Goal: Find specific page/section: Find specific page/section

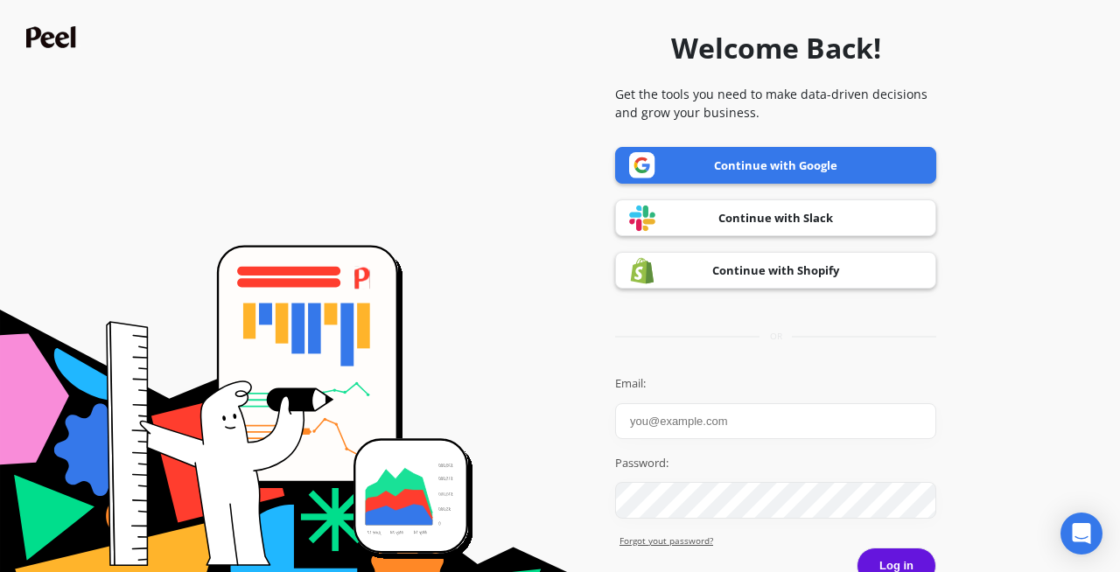
click at [777, 154] on link "Continue with Google" at bounding box center [775, 165] width 321 height 37
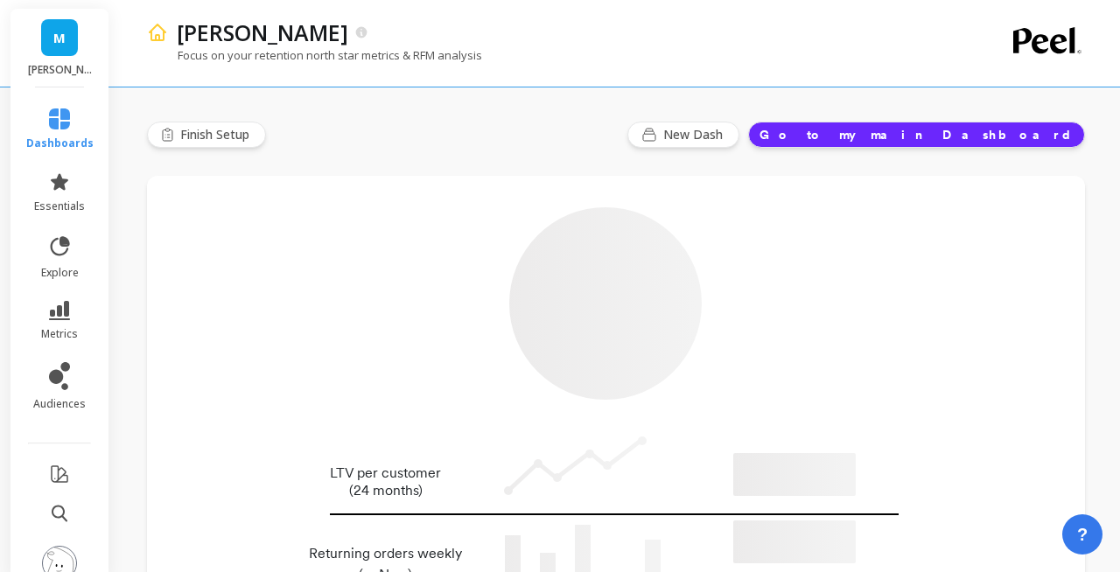
type input "Champions"
type input "22435"
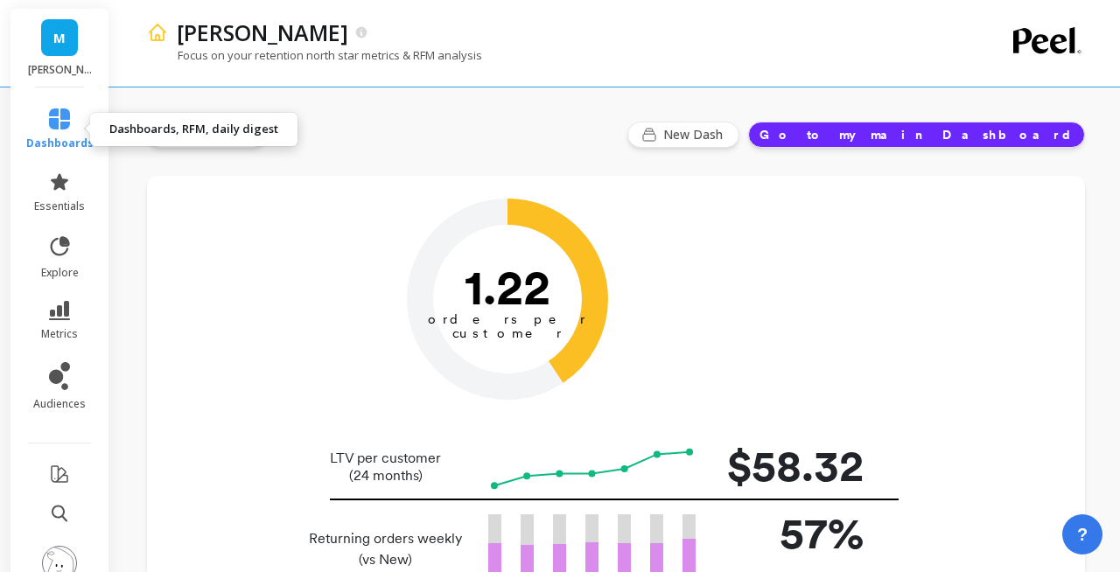
click at [61, 129] on icon at bounding box center [59, 119] width 21 height 21
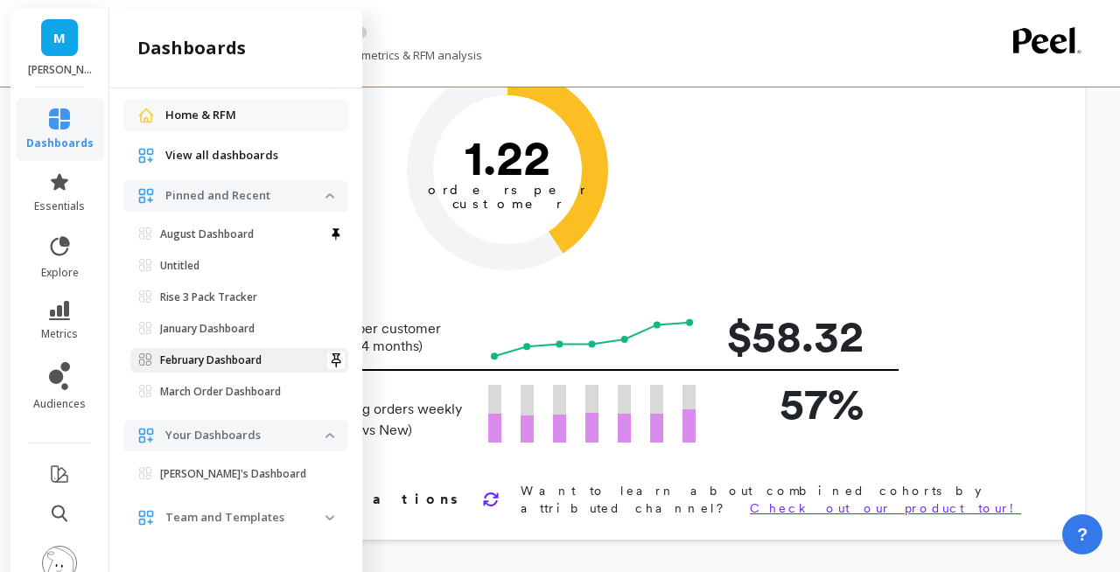
scroll to position [132, 0]
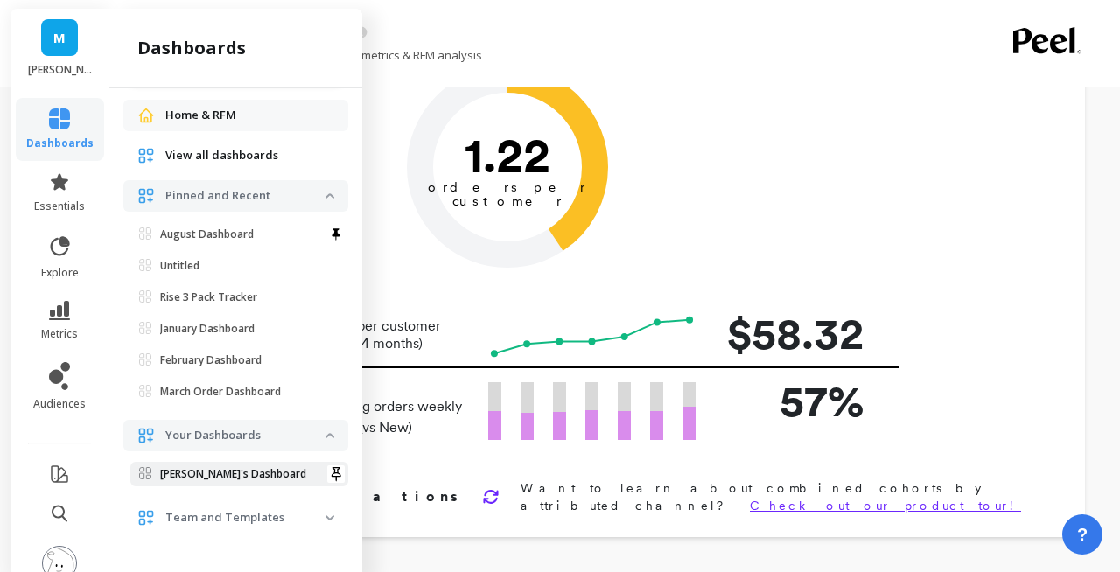
click at [223, 477] on p "Jeremiah's Dashboard" at bounding box center [233, 474] width 146 height 14
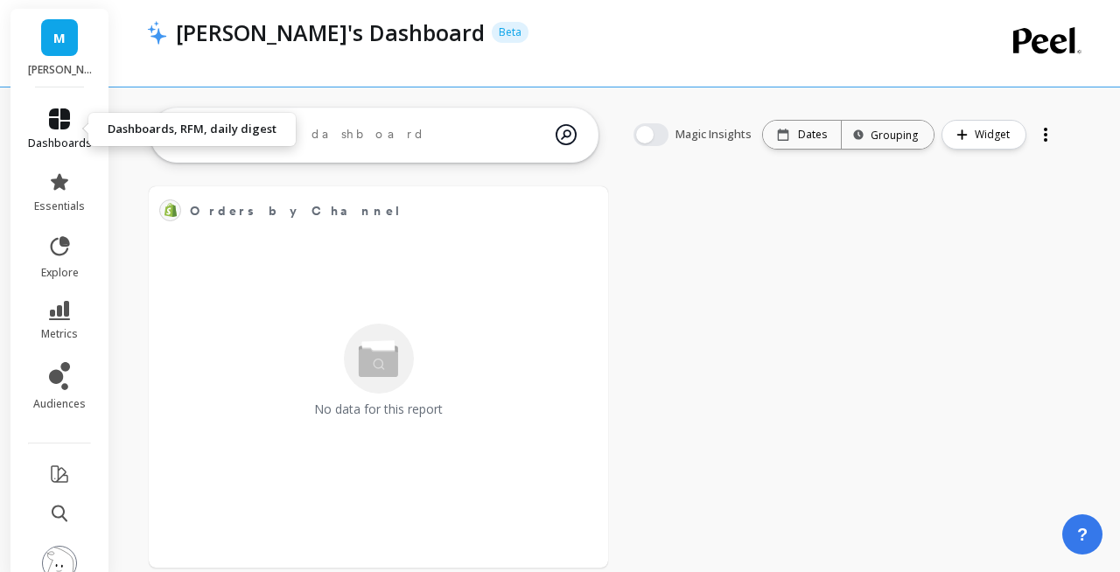
click at [53, 137] on span "dashboards" at bounding box center [60, 144] width 64 height 14
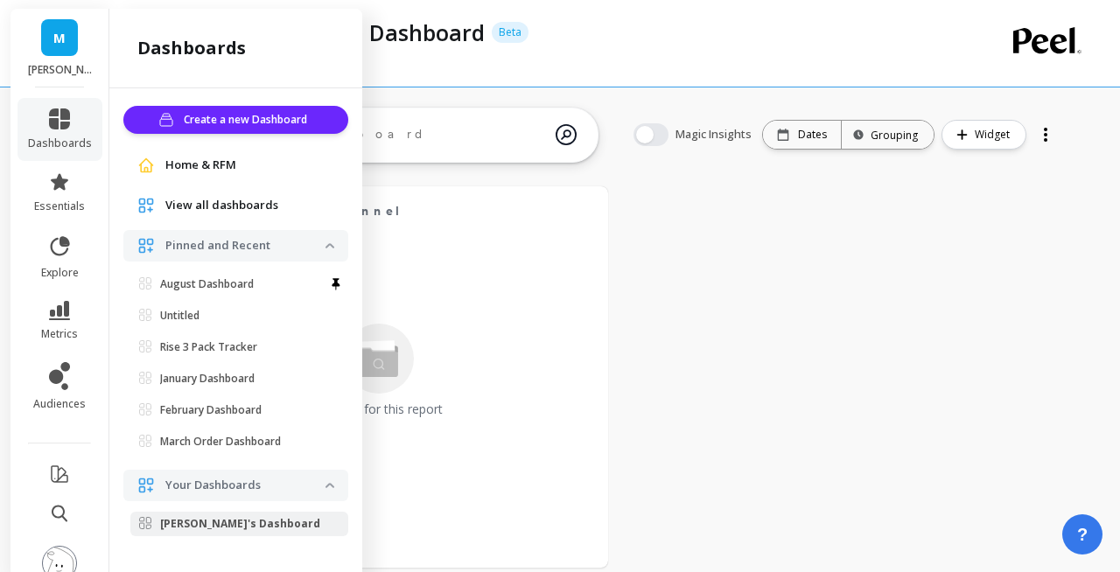
click at [241, 212] on span "View all dashboards" at bounding box center [221, 206] width 113 height 18
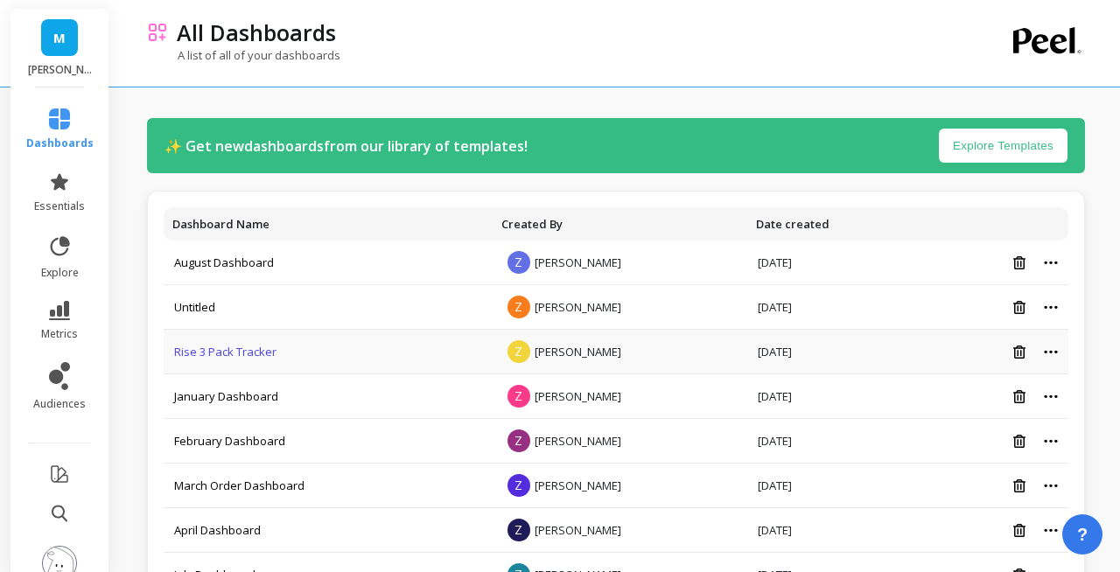
scroll to position [149, 0]
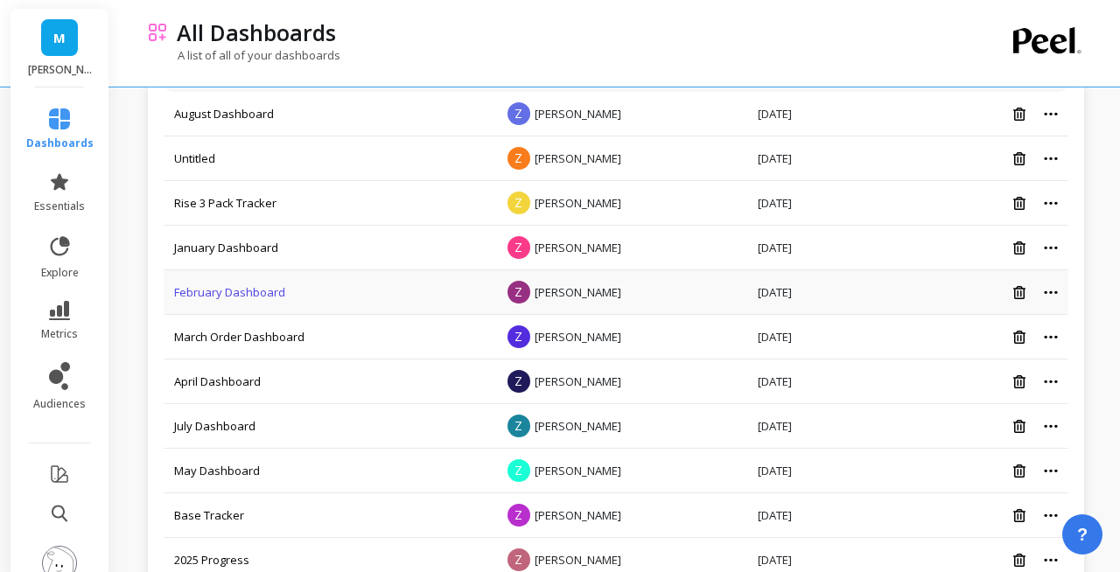
click at [236, 290] on link "February Dashboard" at bounding box center [229, 292] width 111 height 16
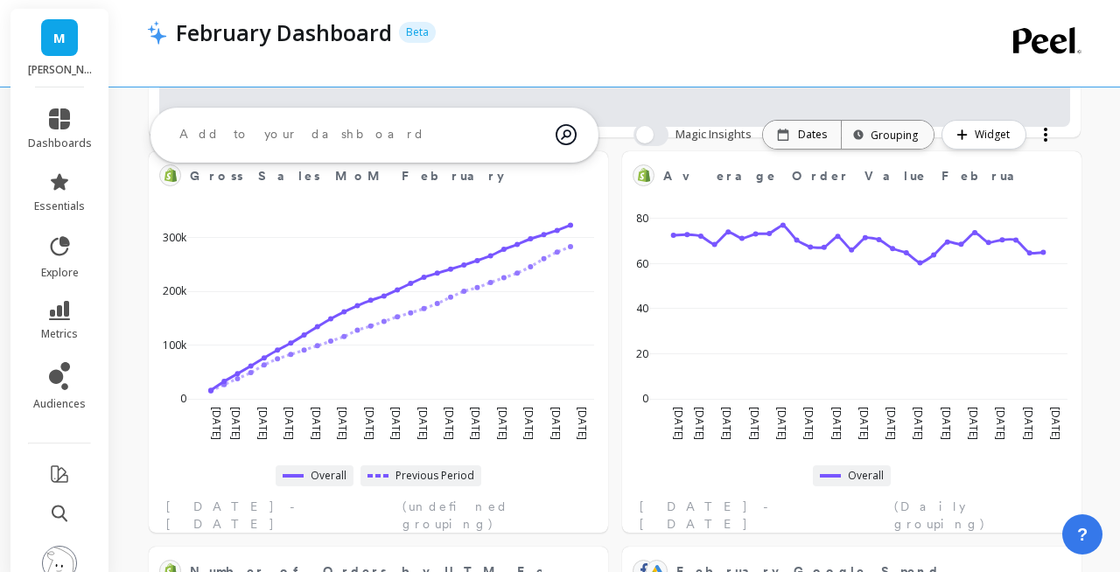
select select "sum"
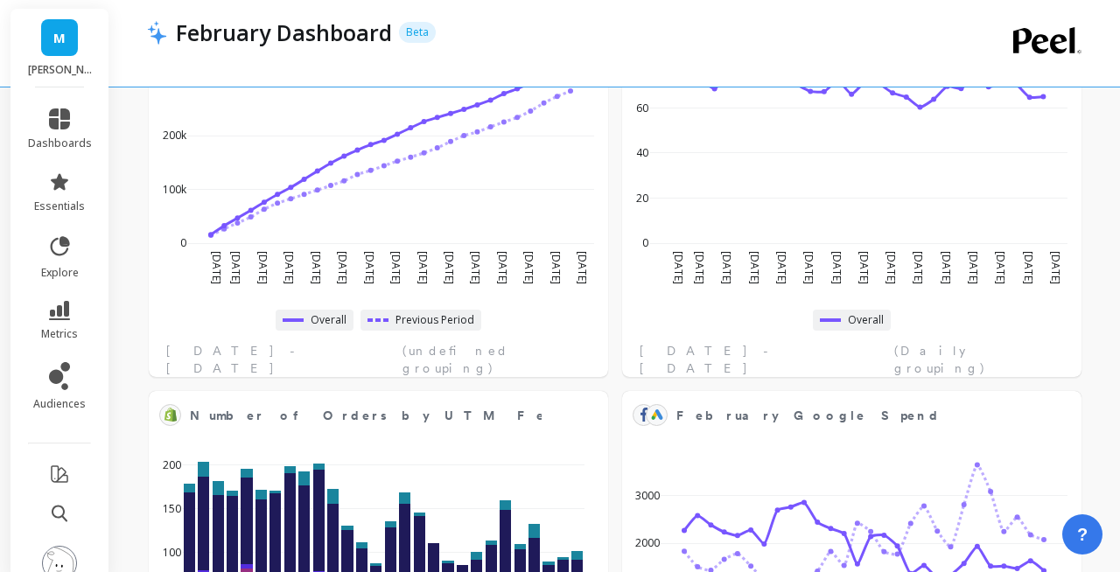
scroll to position [1128, 0]
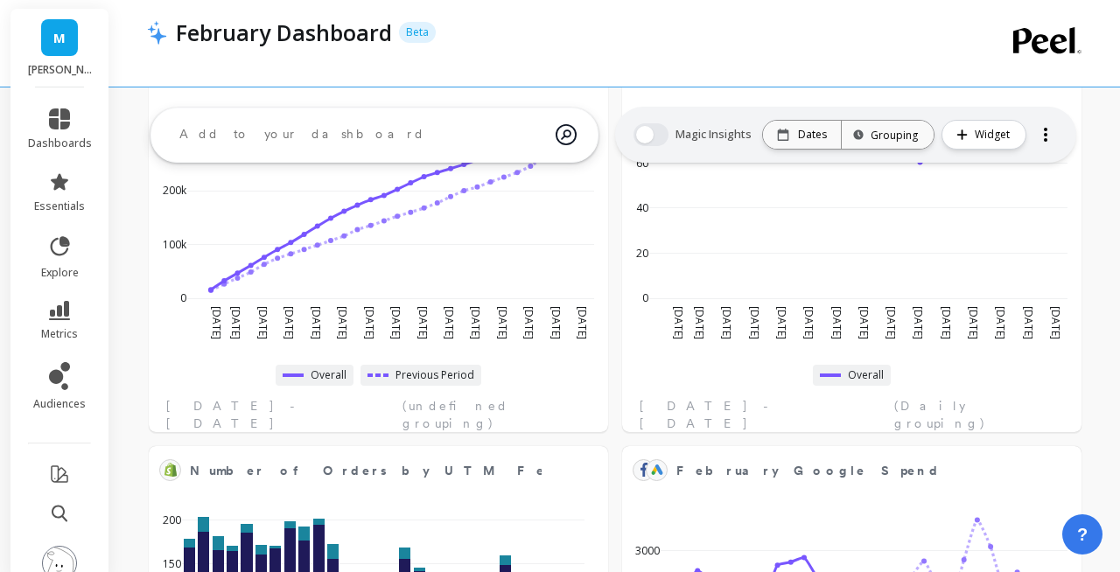
select select "sum"
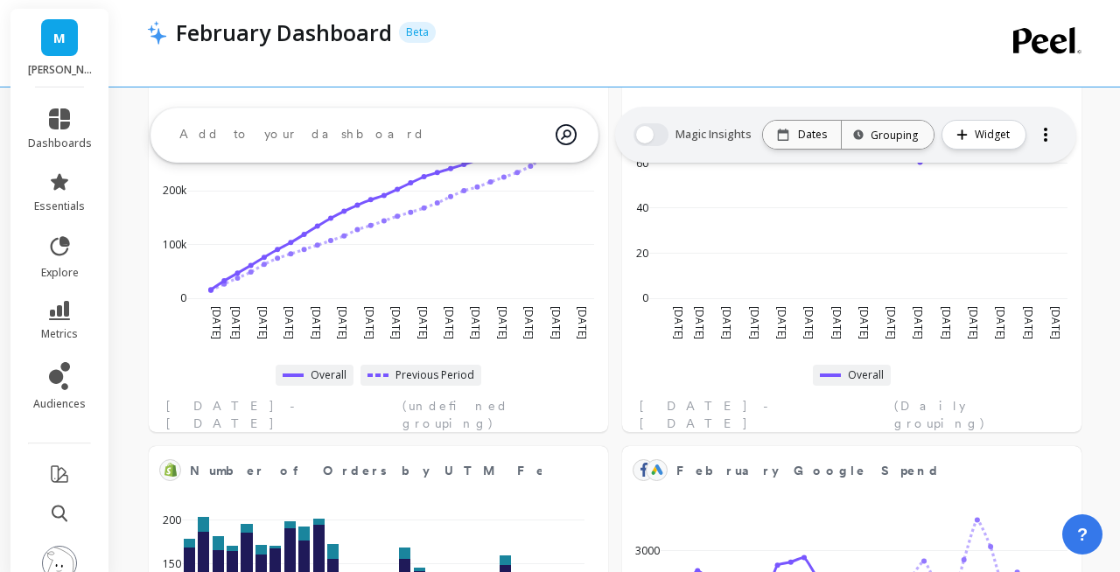
select select "sum"
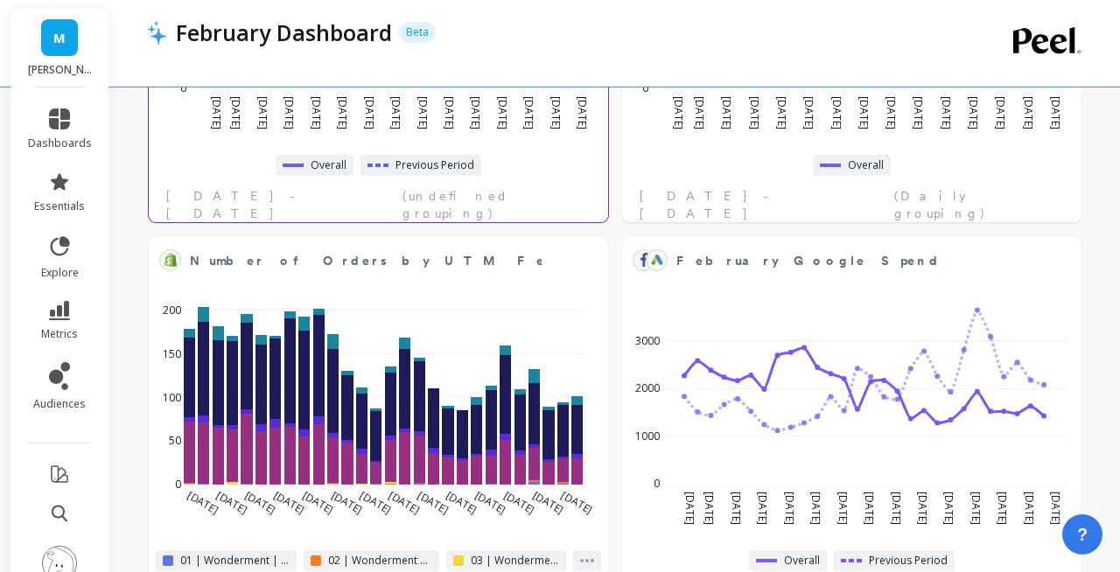
scroll to position [1394, 0]
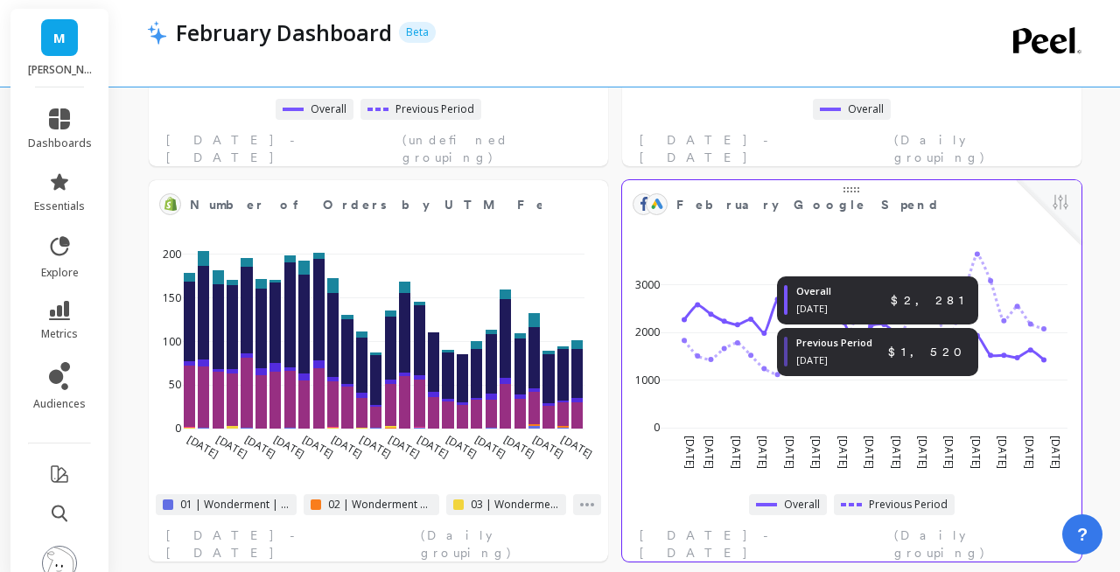
select select "sum"
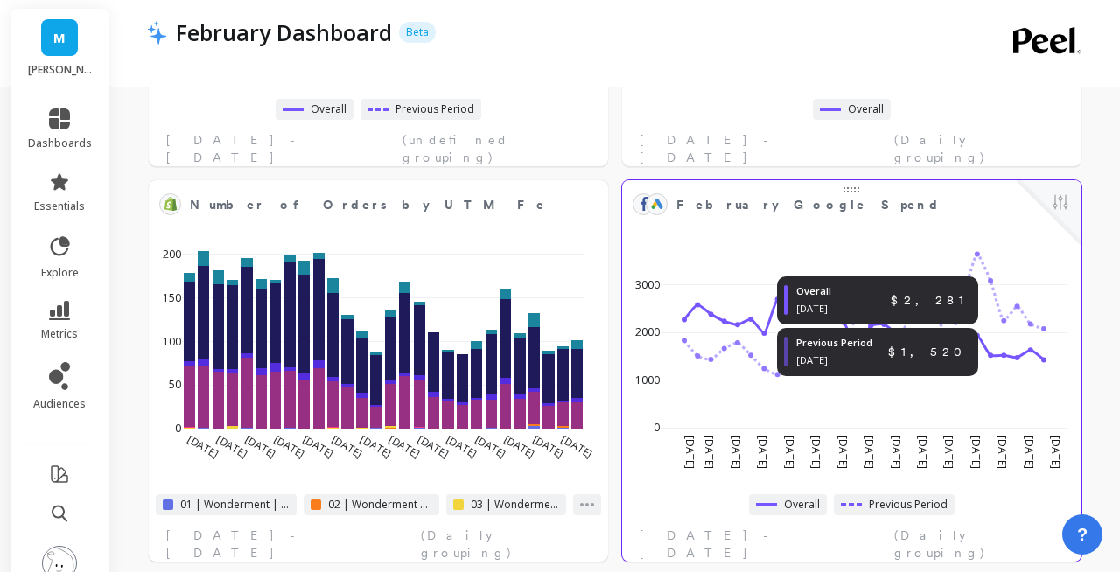
select select "sum"
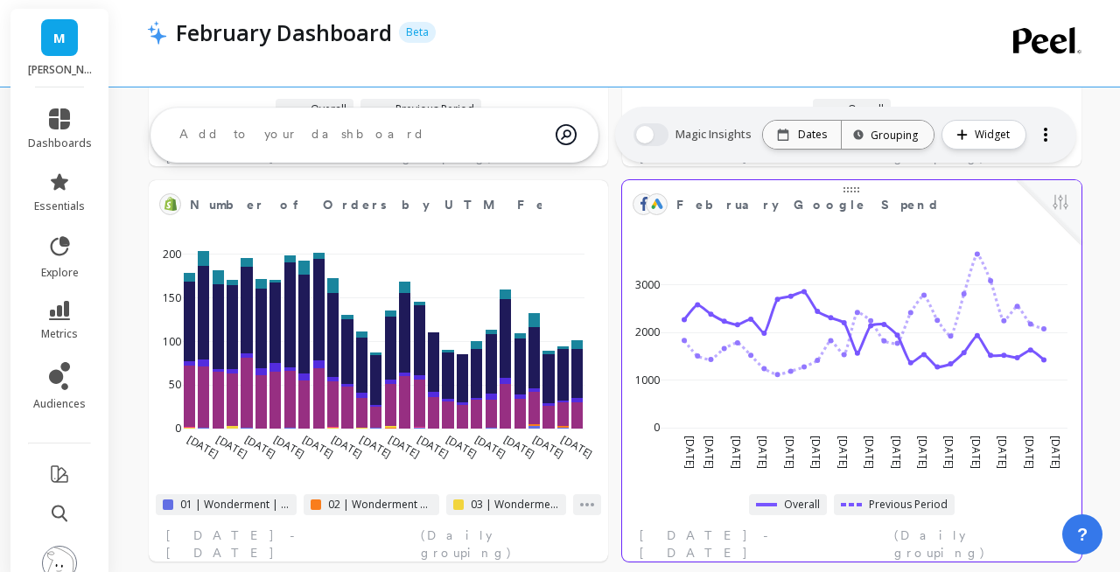
scroll to position [1124, 0]
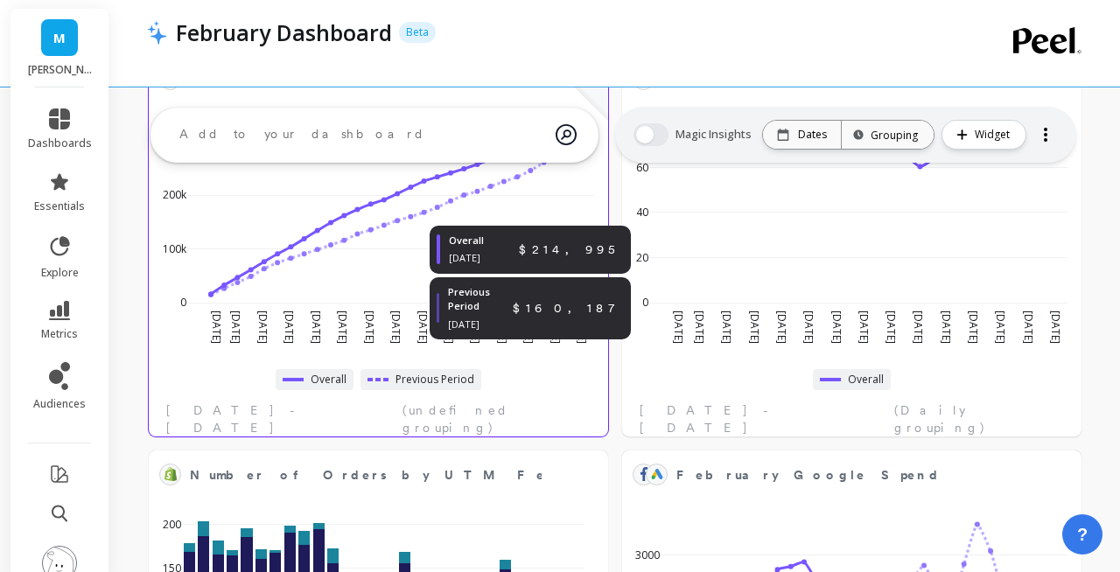
select select "sum"
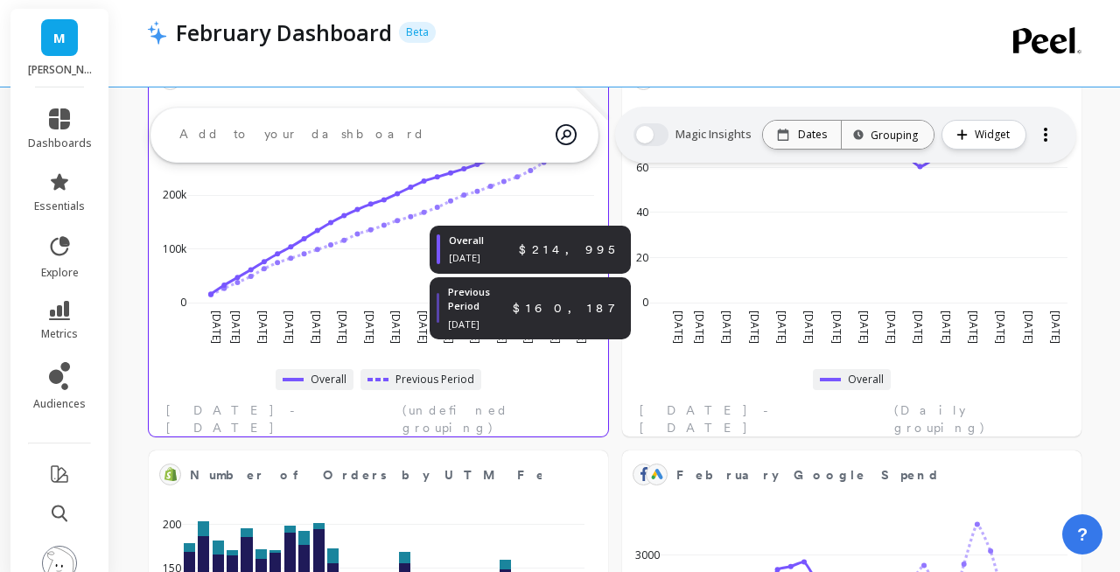
select select "sum"
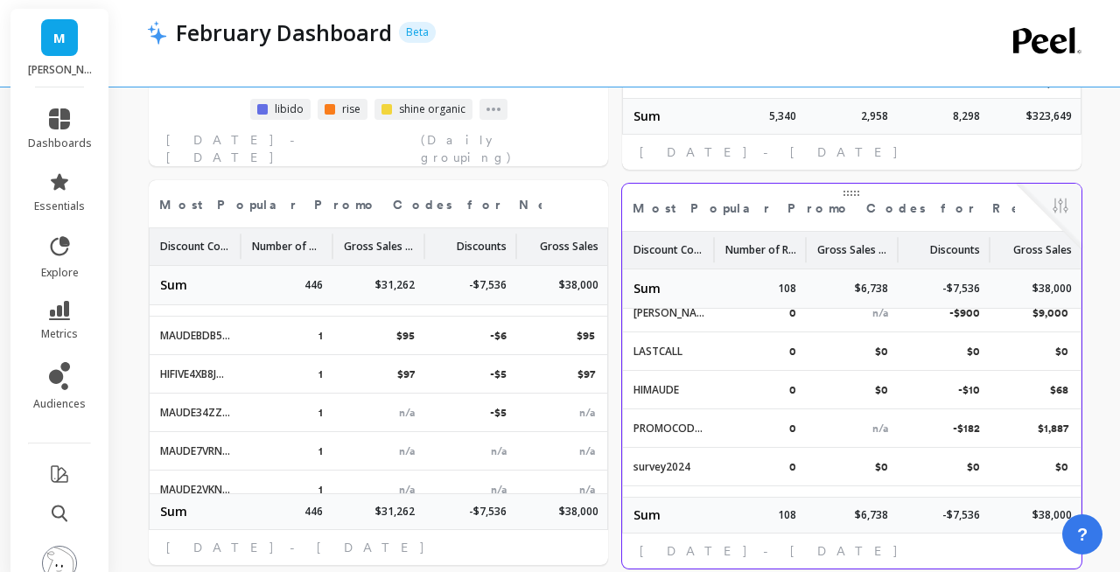
scroll to position [1114, 0]
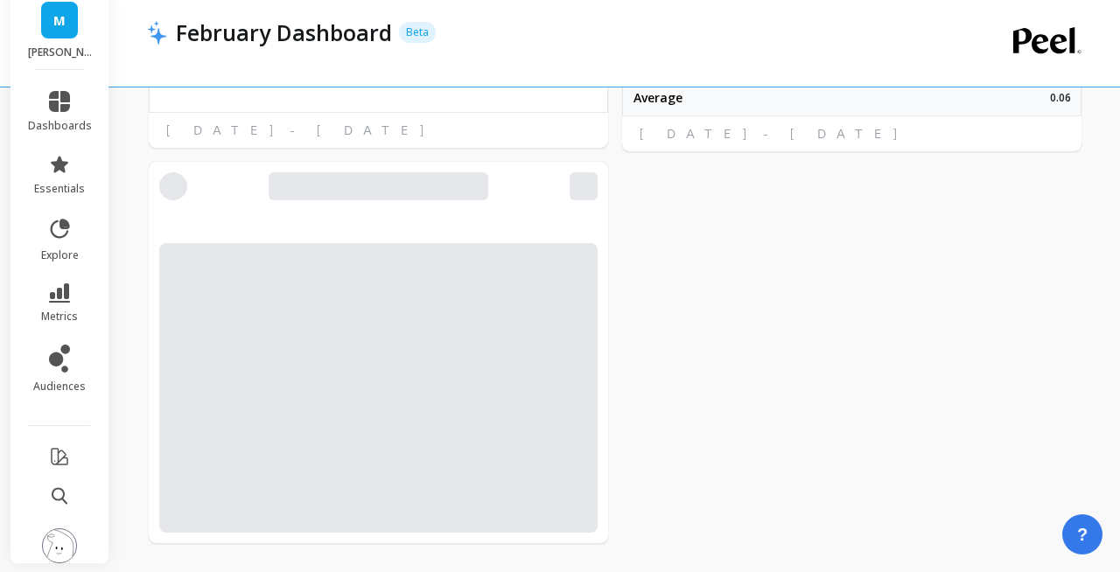
select select "sum"
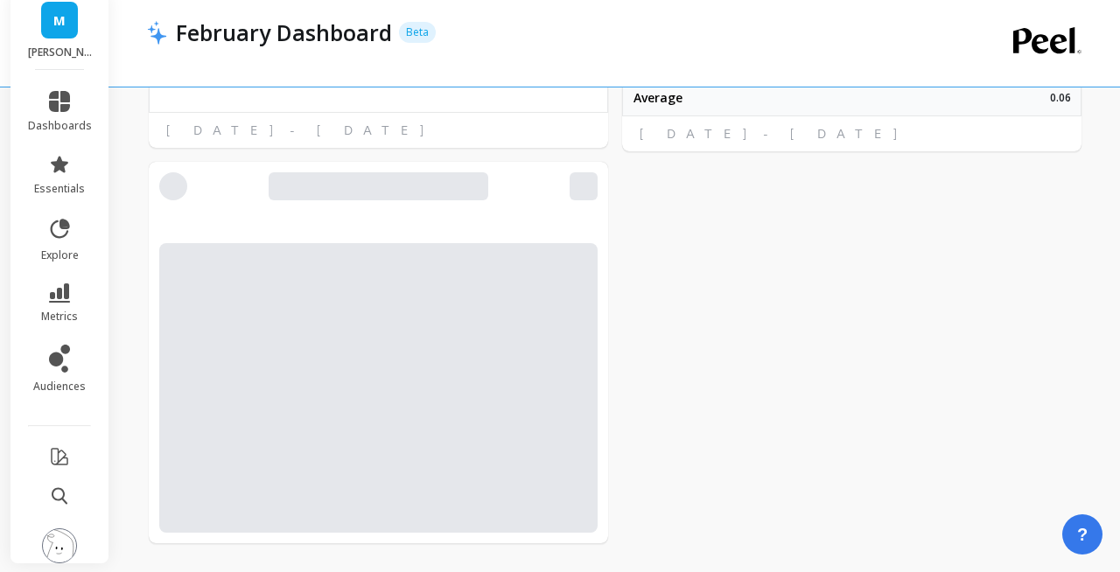
select select "sum"
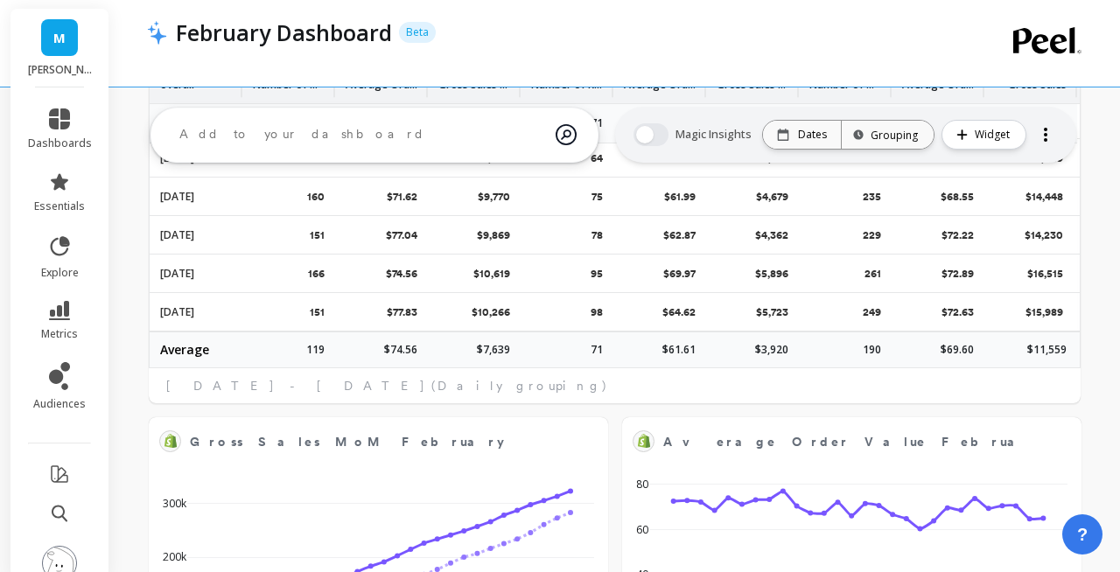
scroll to position [206, 0]
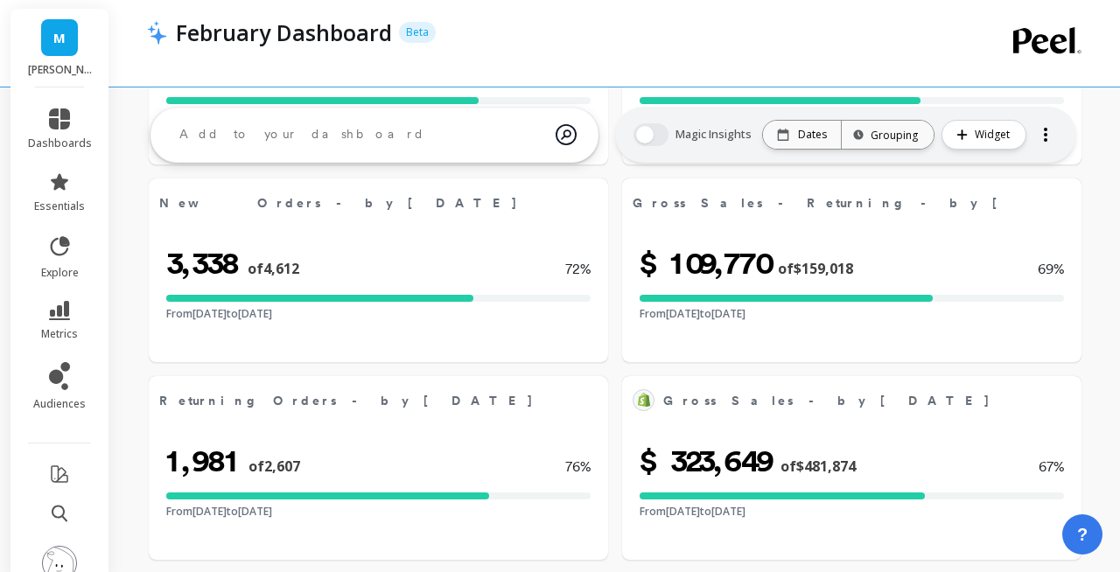
select select "sum"
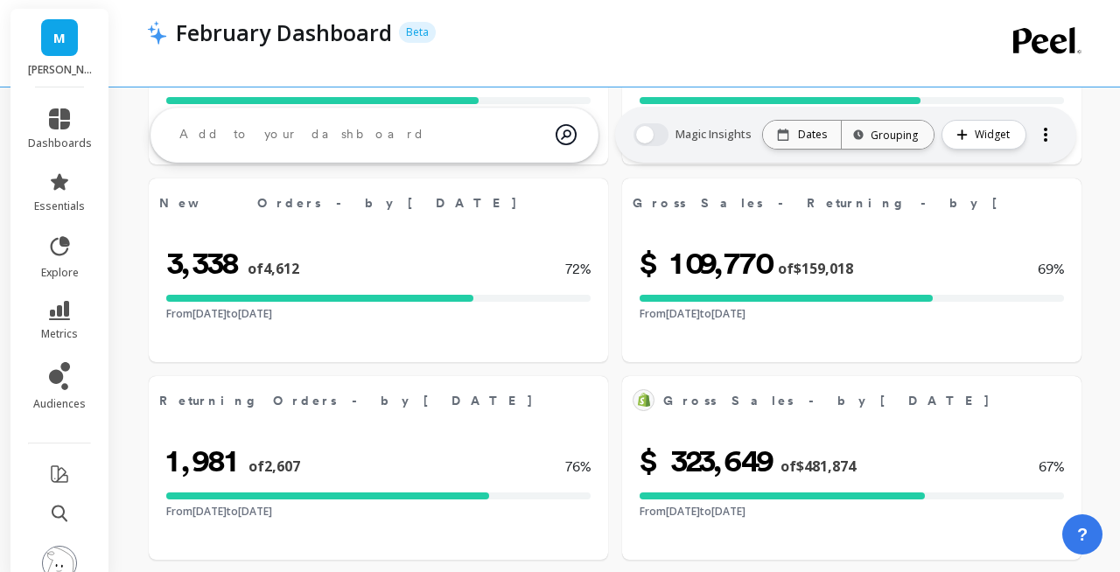
select select "sum"
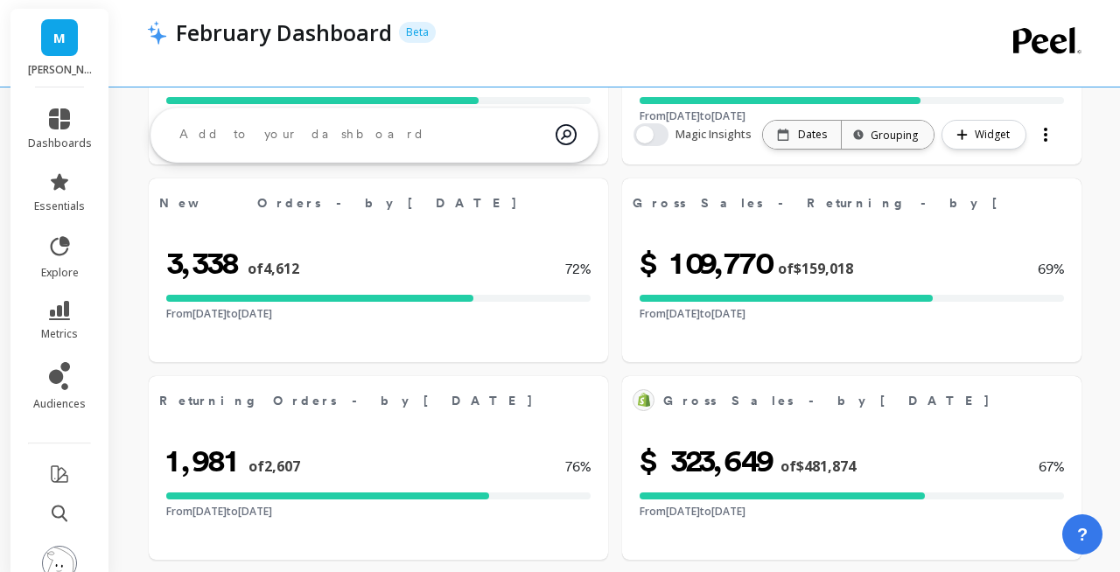
scroll to position [0, 0]
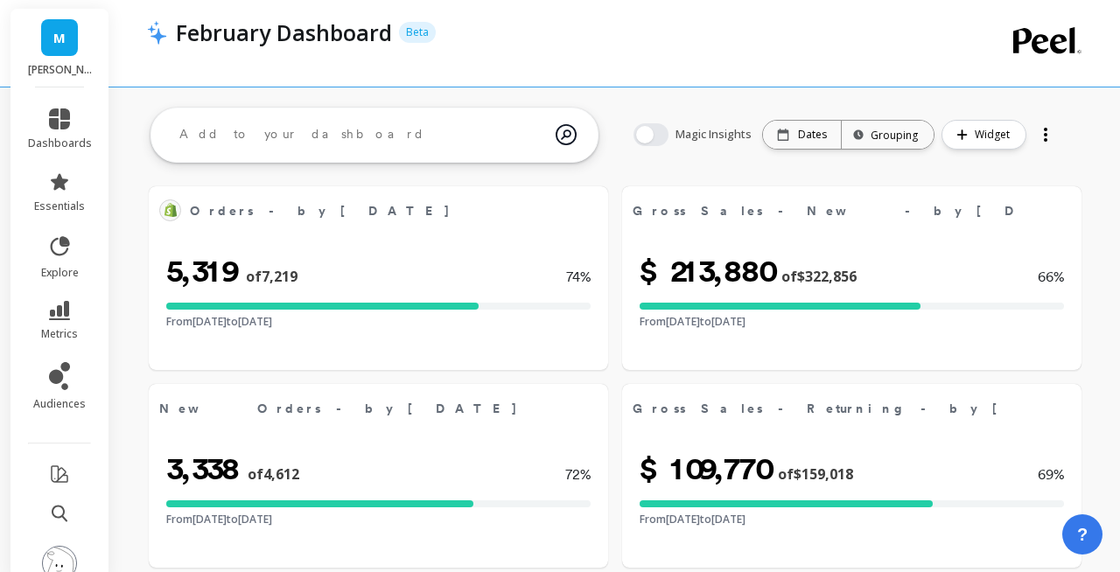
select select "sum"
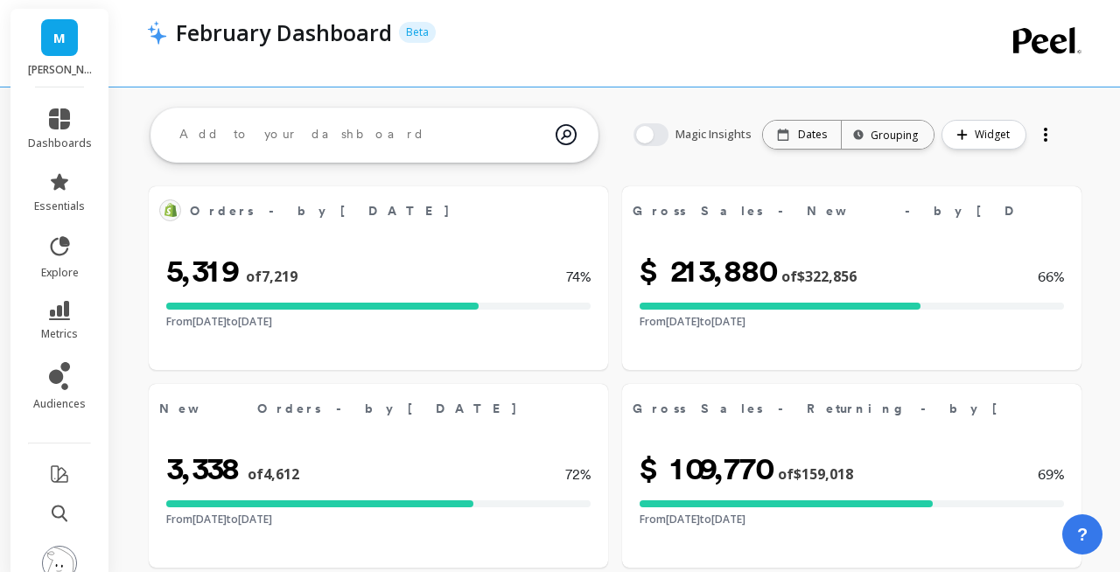
select select "sum"
click at [63, 129] on icon at bounding box center [59, 119] width 21 height 21
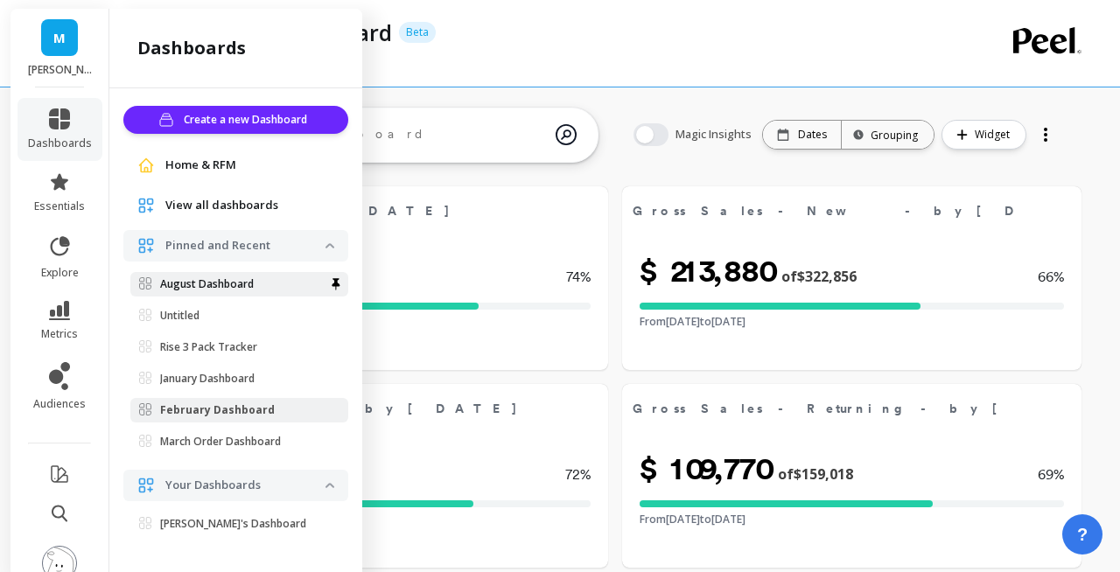
scroll to position [50, 0]
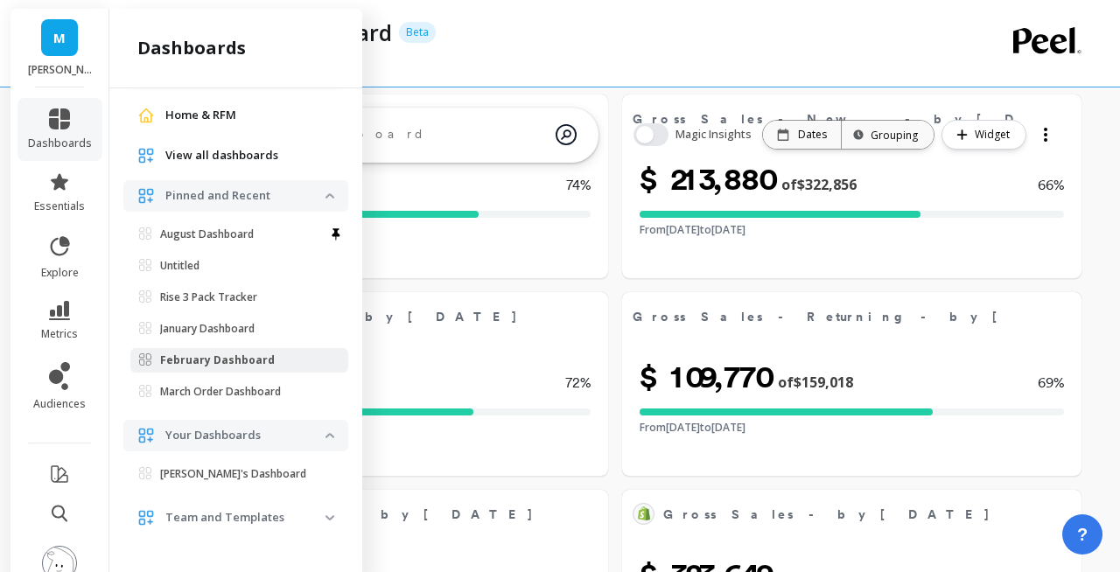
select select "sum"
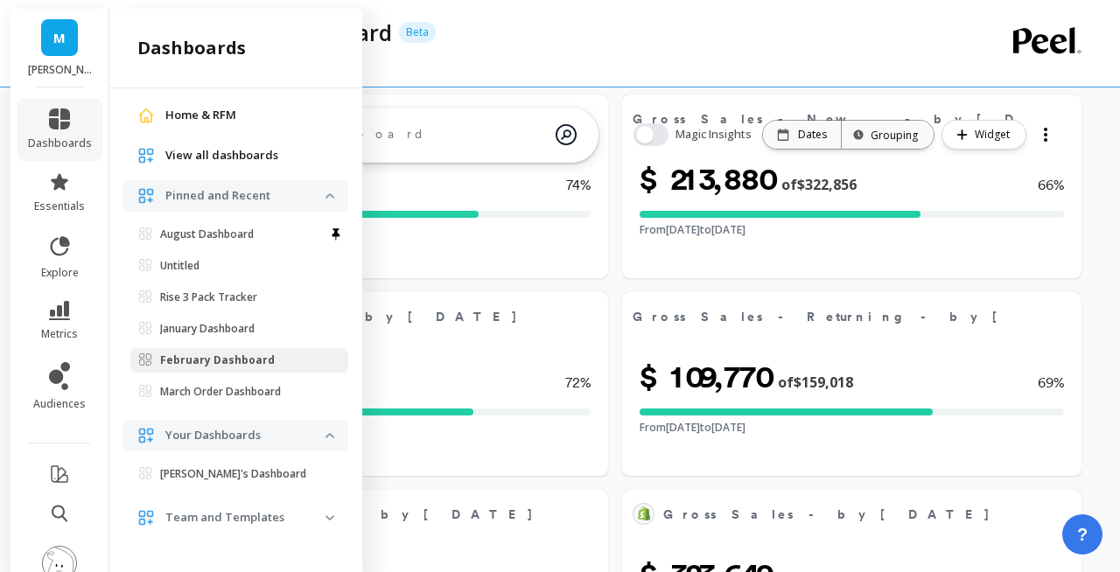
select select "sum"
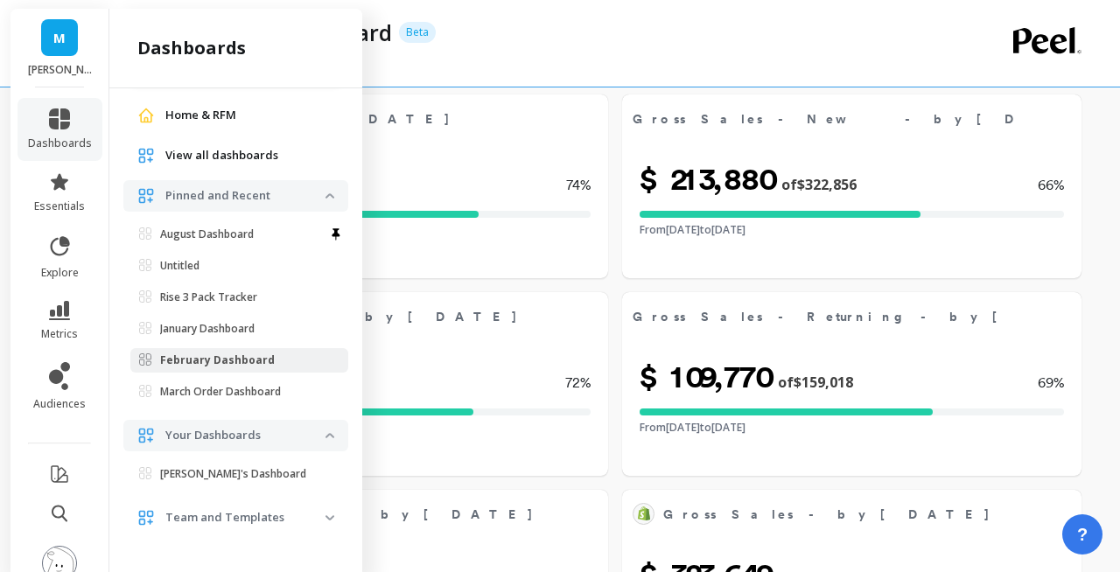
scroll to position [125, 0]
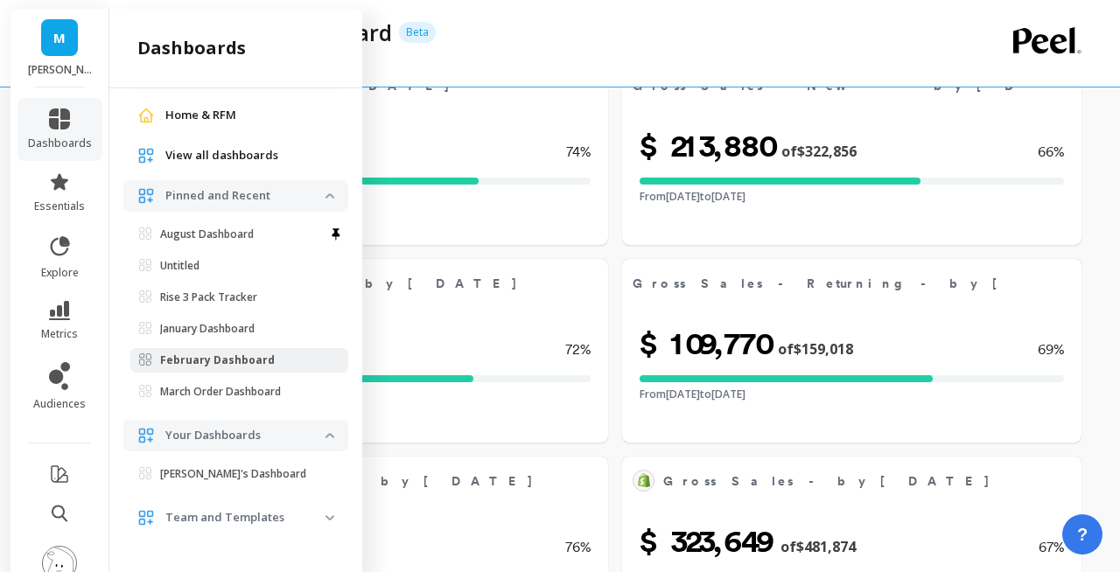
click at [248, 514] on p "Team and Templates" at bounding box center [245, 518] width 160 height 18
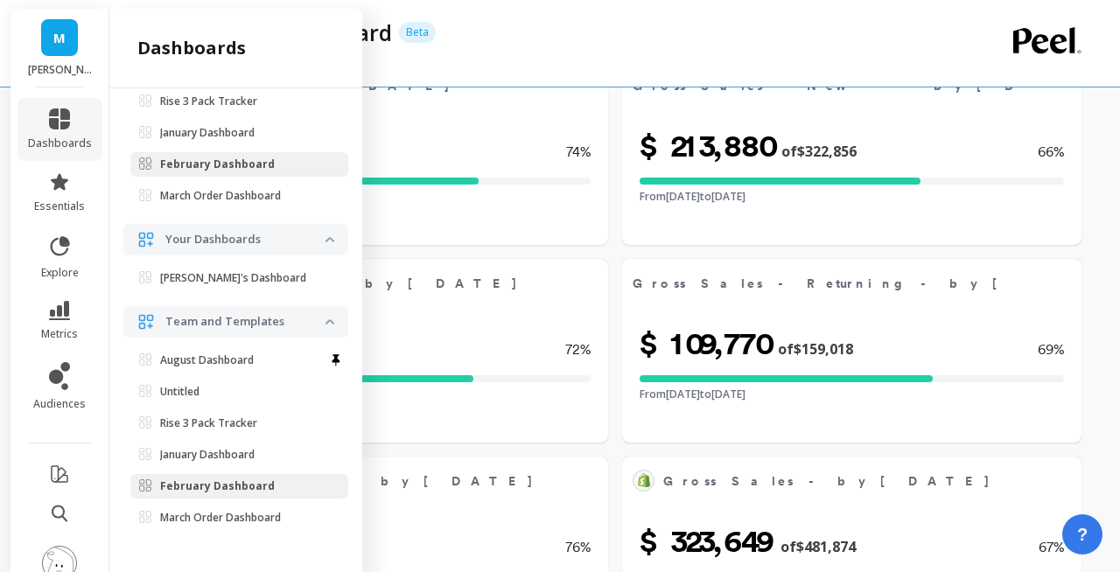
scroll to position [0, 0]
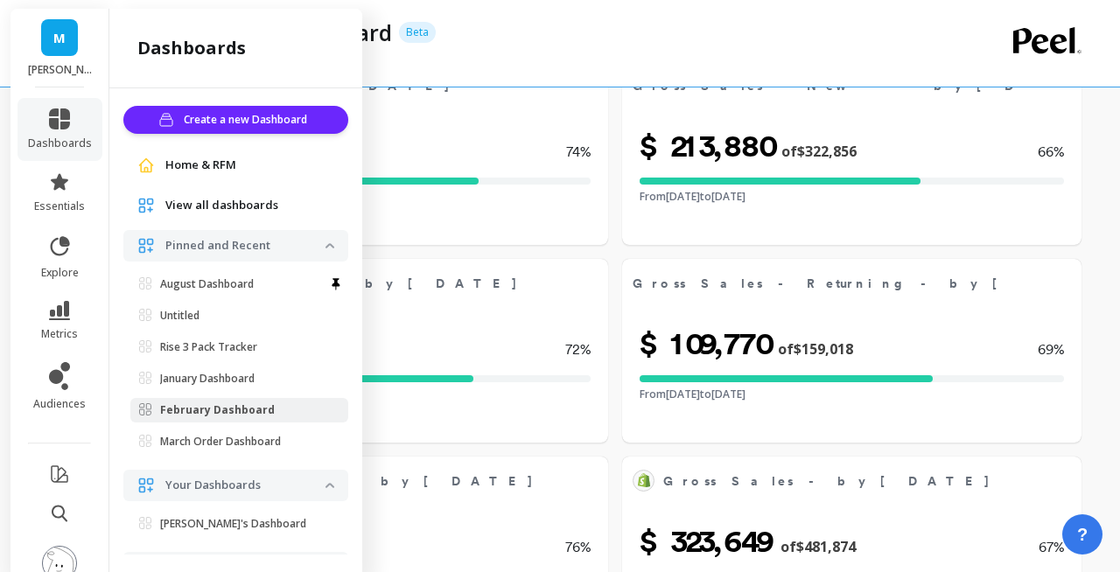
click at [263, 209] on span "View all dashboards" at bounding box center [221, 206] width 113 height 18
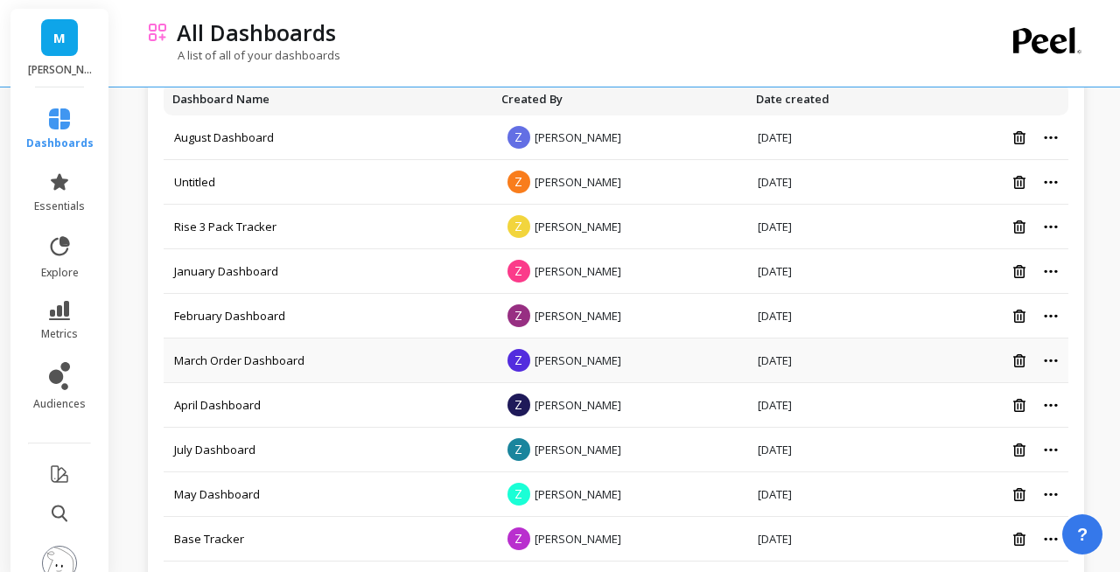
scroll to position [421, 0]
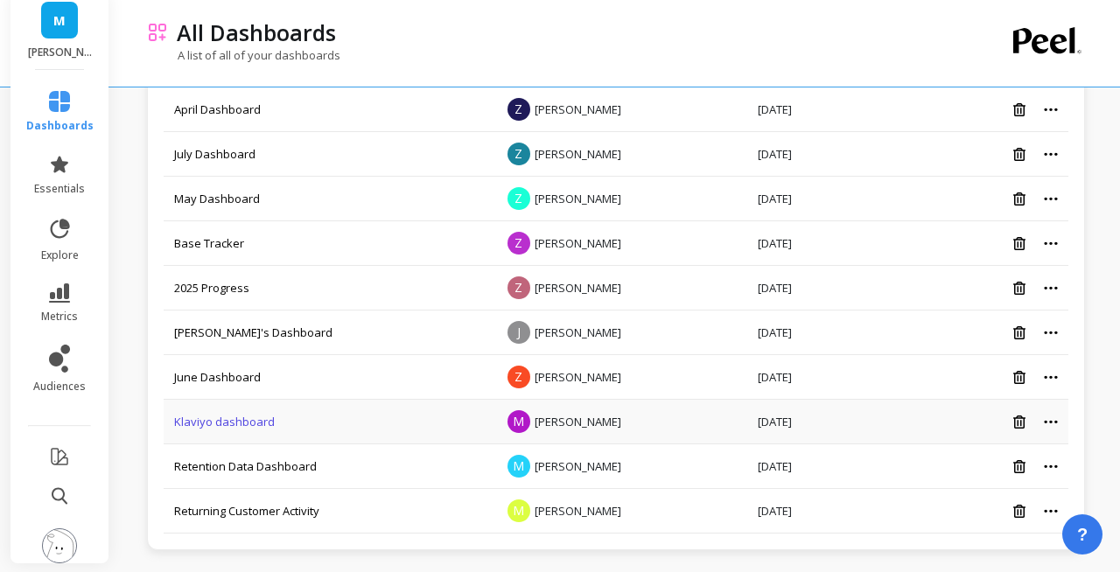
click at [246, 424] on link "Klaviyo dashboard" at bounding box center [224, 422] width 101 height 16
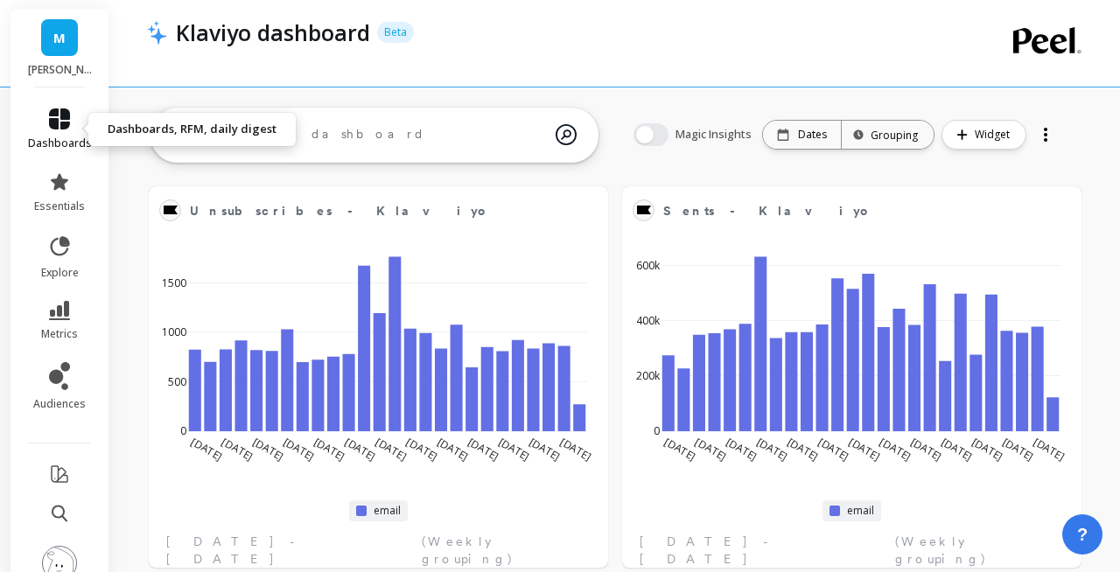
click at [61, 111] on icon at bounding box center [59, 119] width 21 height 21
